Goal: Information Seeking & Learning: Understand process/instructions

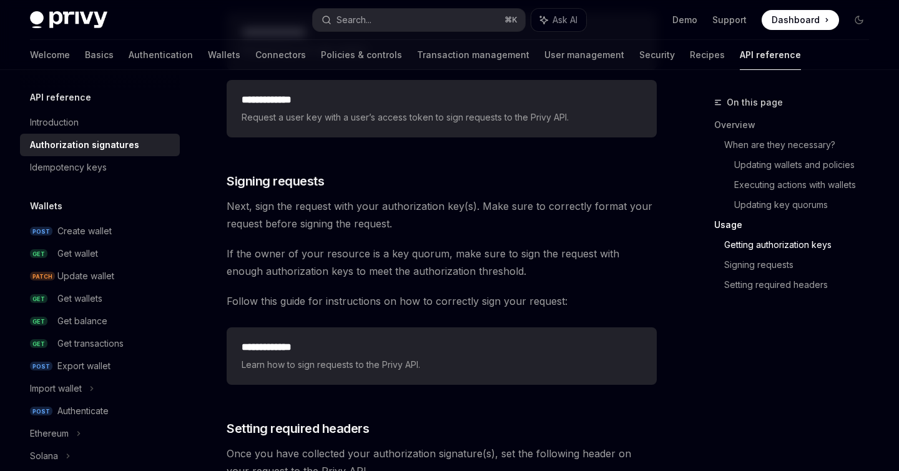
scroll to position [1817, 0]
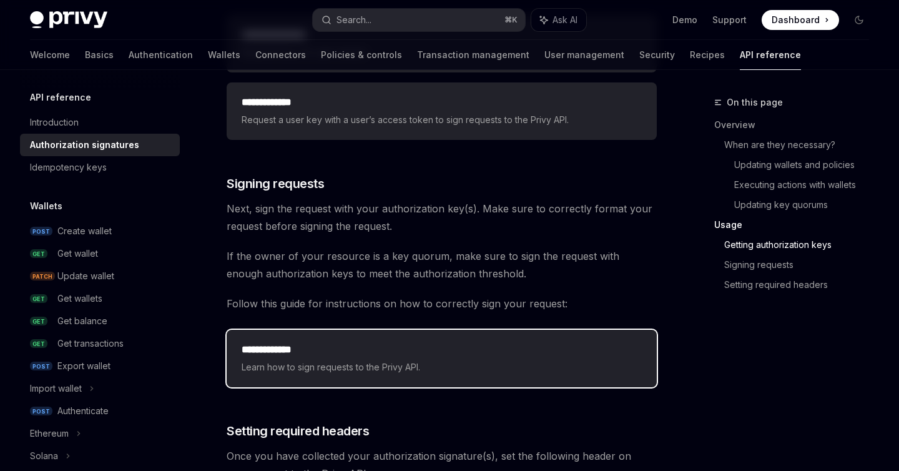
click at [364, 345] on h2 "**********" at bounding box center [442, 349] width 400 height 15
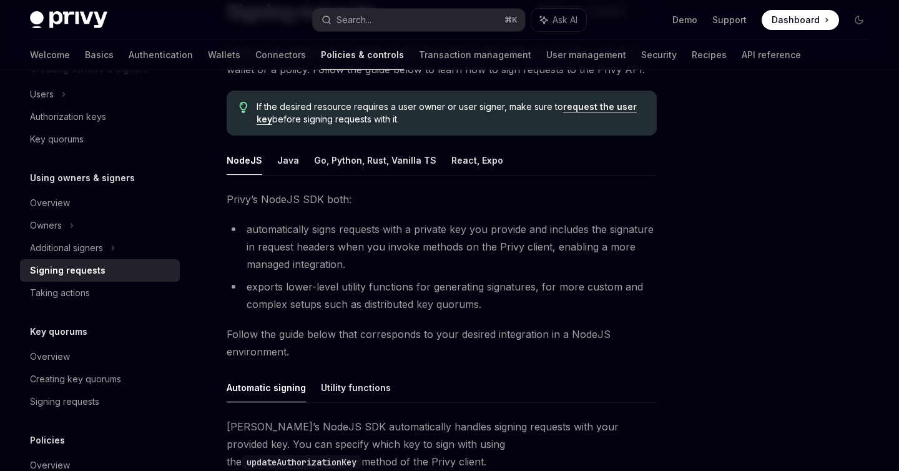
scroll to position [113, 0]
click at [246, 164] on button "NodeJS" at bounding box center [245, 161] width 36 height 29
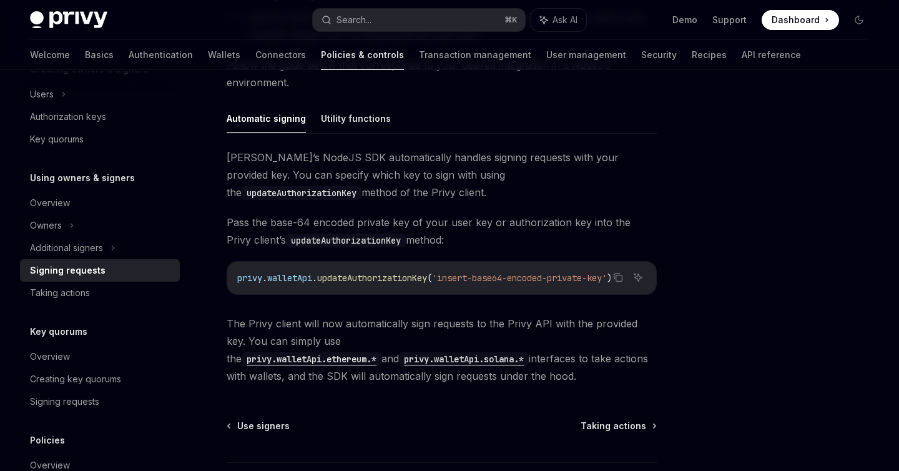
click at [293, 280] on span "walletApi" at bounding box center [289, 277] width 45 height 11
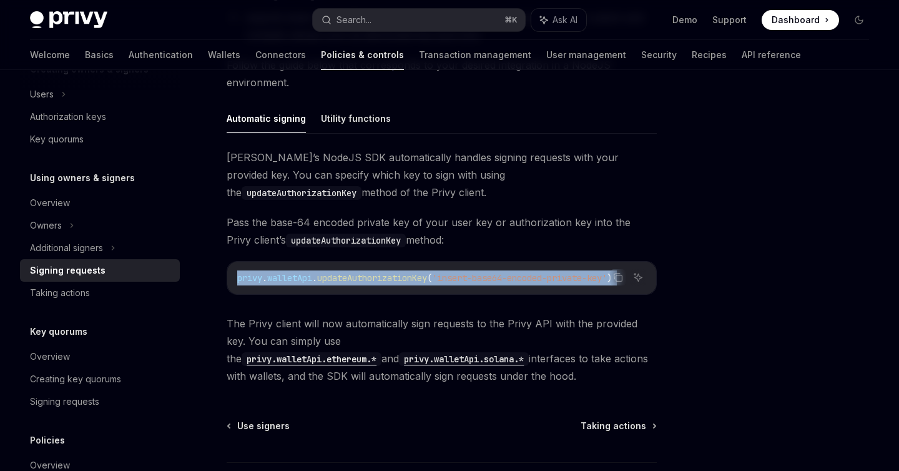
click at [293, 280] on span "walletApi" at bounding box center [289, 277] width 45 height 11
copy code "privy . walletApi . updateAuthorizationKey ( 'insert-base64-encoded-private-key…"
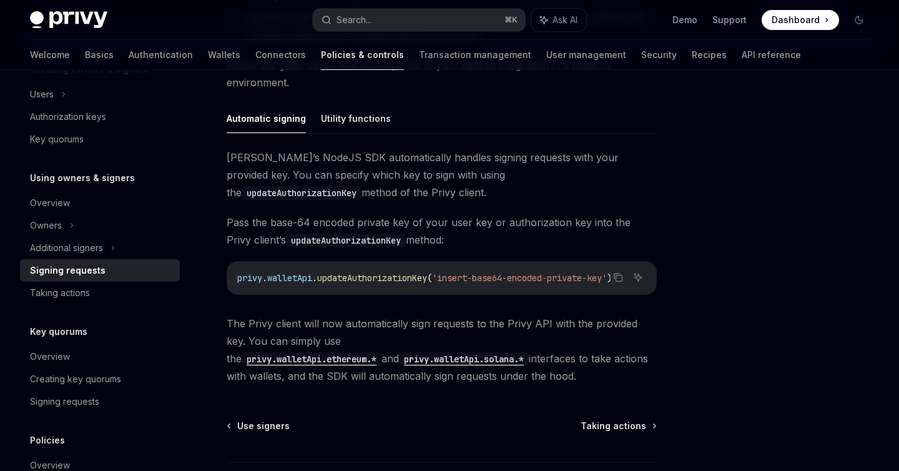
click at [357, 240] on code "updateAuthorizationKey" at bounding box center [346, 241] width 120 height 14
click at [365, 278] on span "updateAuthorizationKey" at bounding box center [372, 277] width 110 height 11
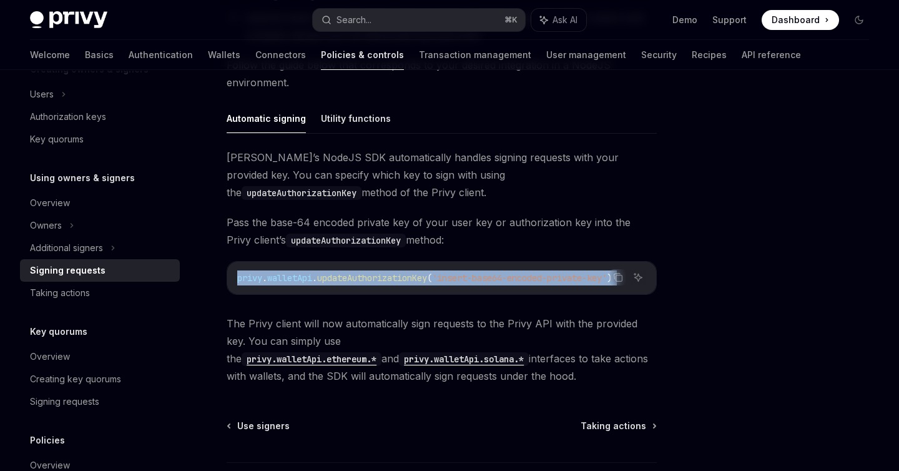
click at [365, 278] on span "updateAuthorizationKey" at bounding box center [372, 277] width 110 height 11
copy code "privy . walletApi . updateAuthorizationKey ( 'insert-base64-encoded-private-key…"
click at [362, 186] on code "updateAuthorizationKey" at bounding box center [302, 193] width 120 height 14
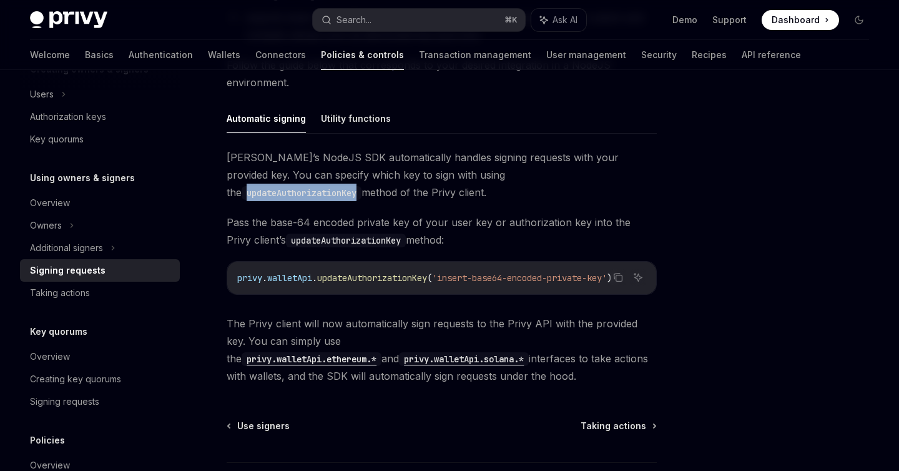
click at [362, 186] on code "updateAuthorizationKey" at bounding box center [302, 193] width 120 height 14
click at [556, 283] on code "privy . walletApi . updateAuthorizationKey ( 'insert-base64-encoded-private-key…" at bounding box center [441, 277] width 409 height 15
click at [548, 277] on span "'insert-base64-encoded-private-key'" at bounding box center [519, 277] width 175 height 11
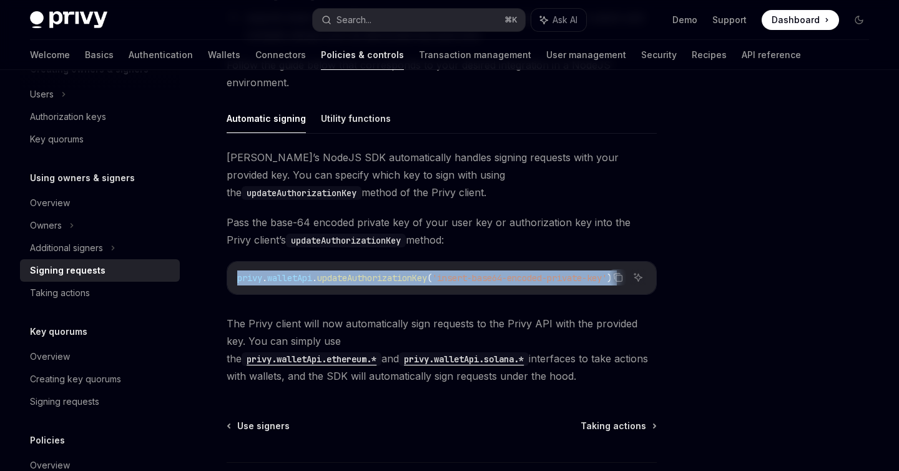
click at [548, 277] on span "'insert-base64-encoded-private-key'" at bounding box center [519, 277] width 175 height 11
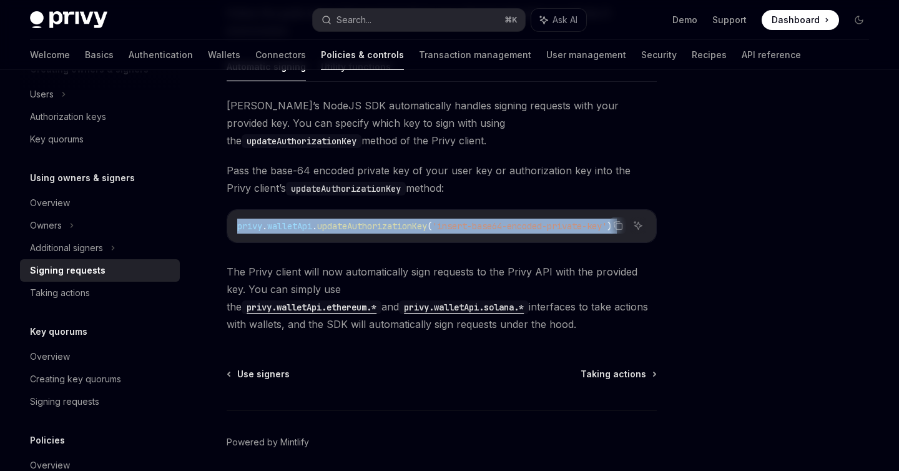
scroll to position [488, 0]
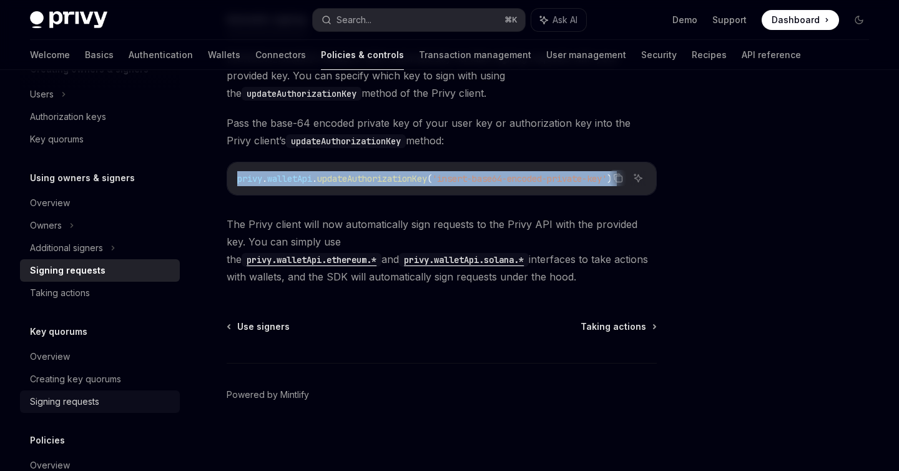
click at [77, 405] on div "Signing requests" at bounding box center [64, 401] width 69 height 15
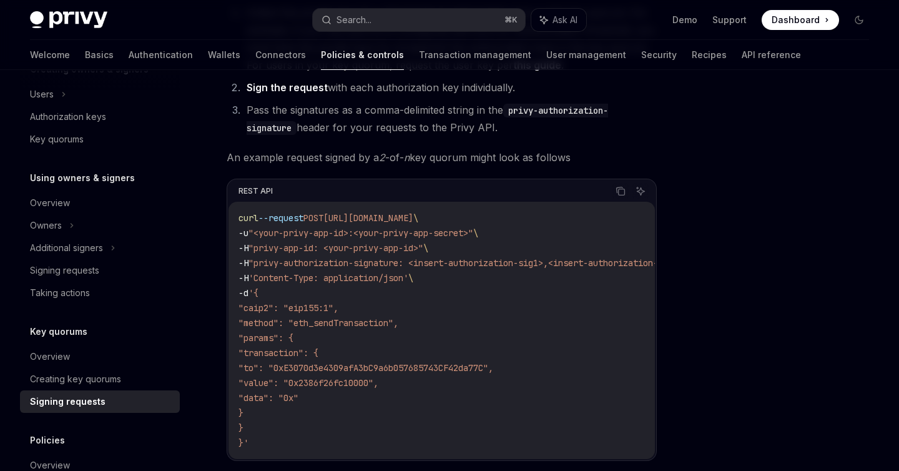
scroll to position [222, 0]
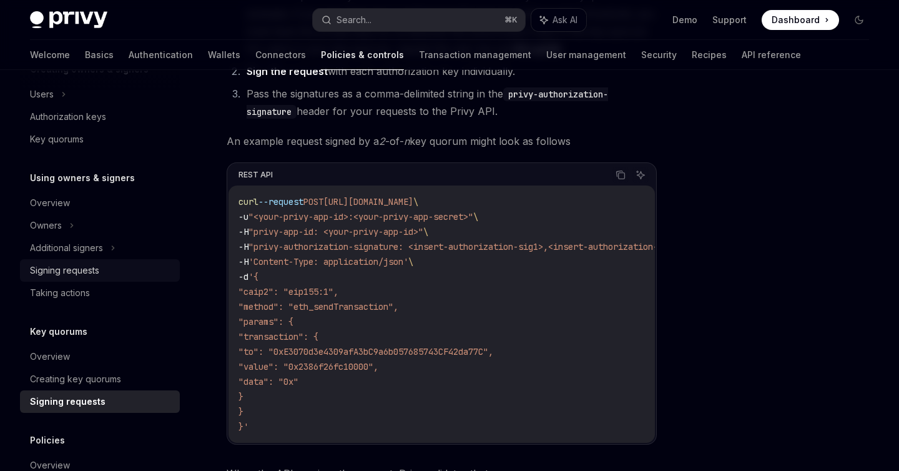
click at [83, 267] on div "Signing requests" at bounding box center [64, 270] width 69 height 15
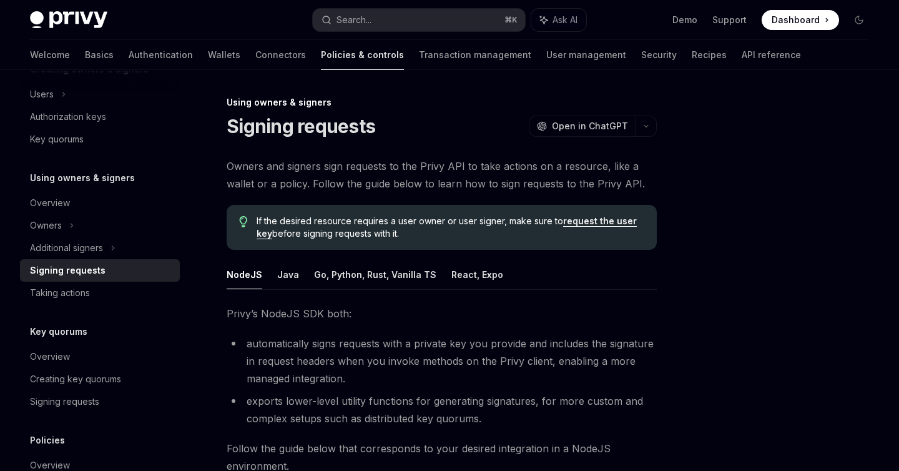
click at [242, 275] on button "NodeJS" at bounding box center [245, 274] width 36 height 29
click at [603, 225] on link "request the user key" at bounding box center [447, 227] width 380 height 24
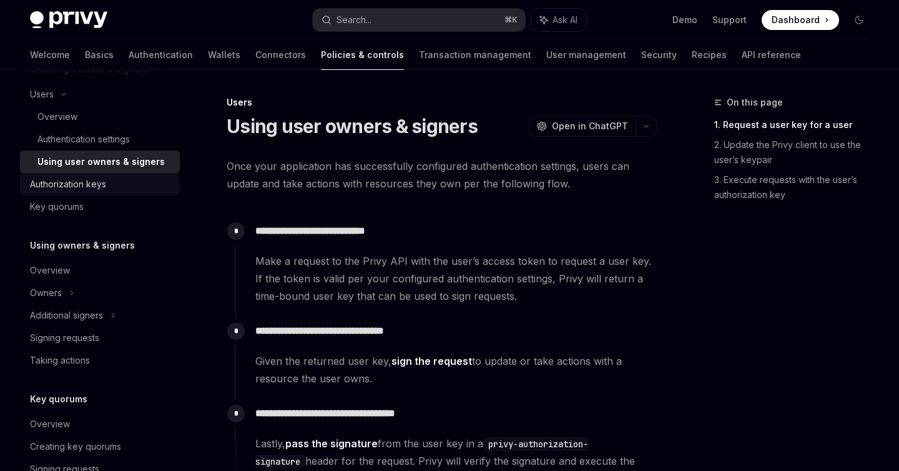
click at [87, 184] on div "Authorization keys" at bounding box center [68, 184] width 76 height 15
type textarea "*"
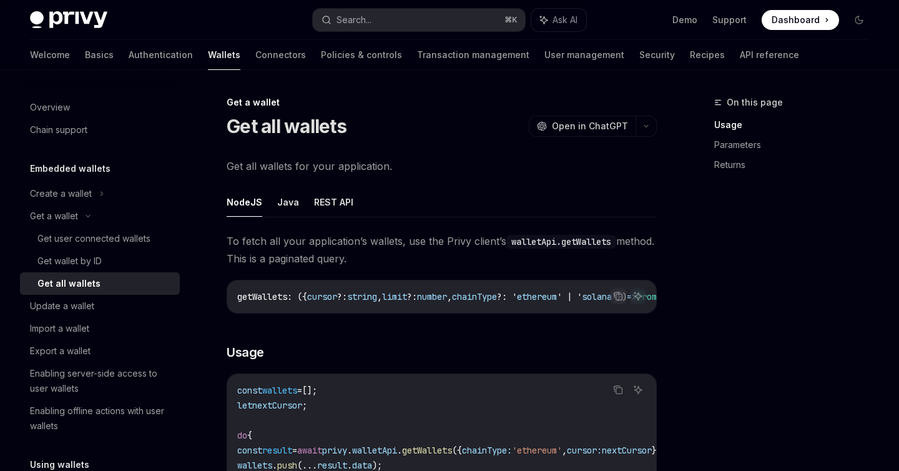
scroll to position [265, 0]
